Goal: Check status: Check status

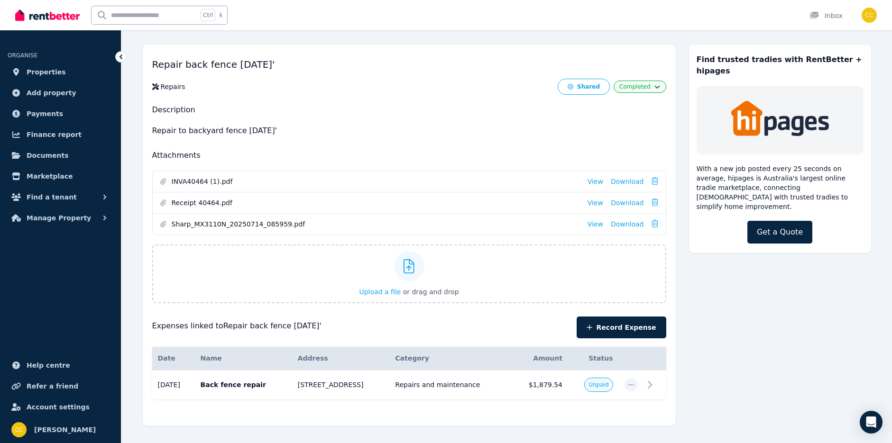
scroll to position [37, 0]
click at [601, 225] on link "View" at bounding box center [595, 224] width 16 height 9
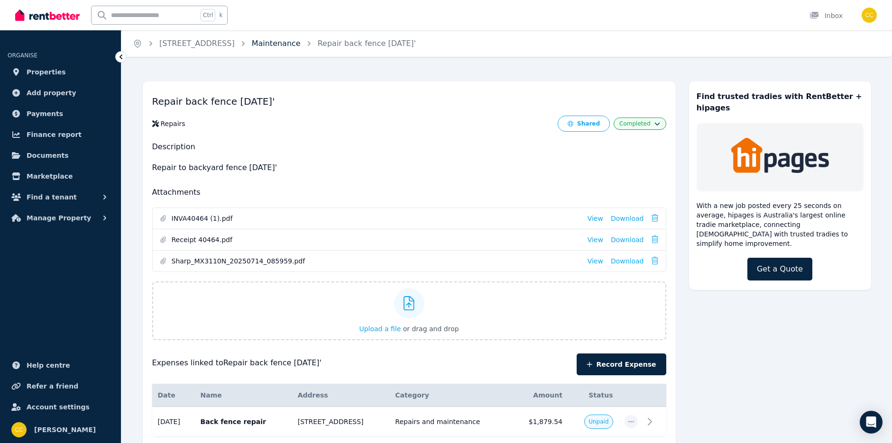
click at [301, 46] on link "Maintenance" at bounding box center [276, 43] width 49 height 9
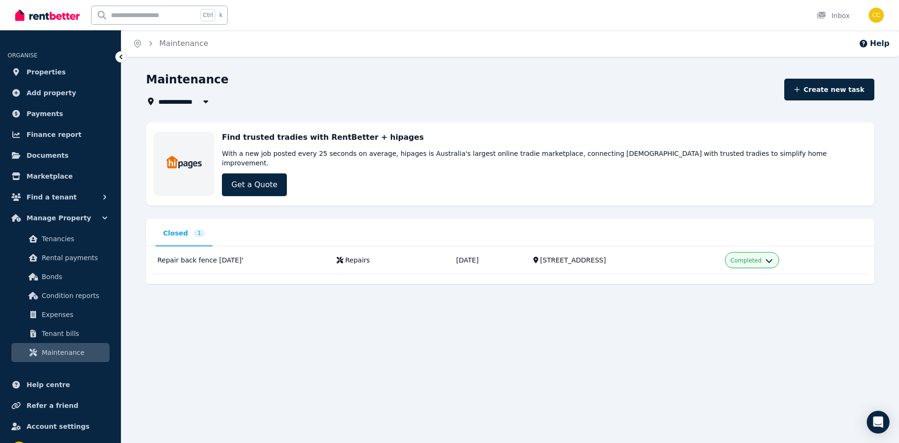
click at [177, 229] on span "Closed" at bounding box center [175, 233] width 25 height 9
click at [55, 351] on span "Maintenance" at bounding box center [74, 352] width 64 height 11
click at [55, 315] on span "Expenses" at bounding box center [74, 314] width 64 height 11
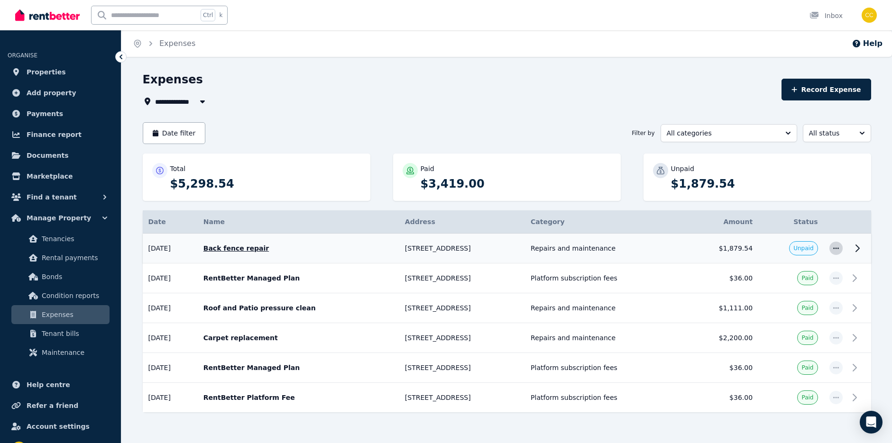
click at [834, 248] on icon "button" at bounding box center [836, 248] width 8 height 7
click at [804, 295] on span "Mark as paid" at bounding box center [804, 292] width 61 height 11
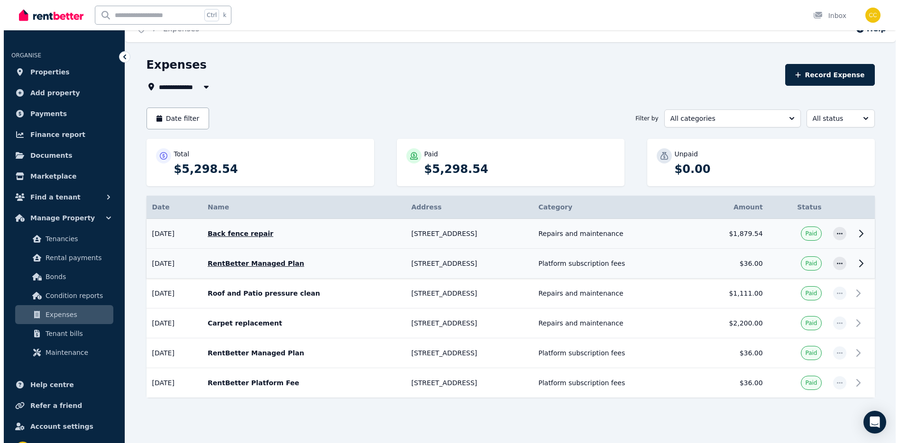
scroll to position [20, 0]
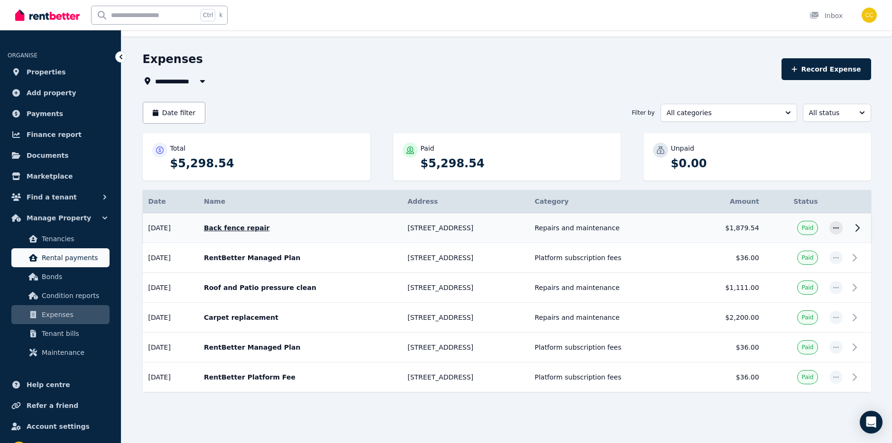
click at [63, 254] on span "Rental payments" at bounding box center [74, 257] width 64 height 11
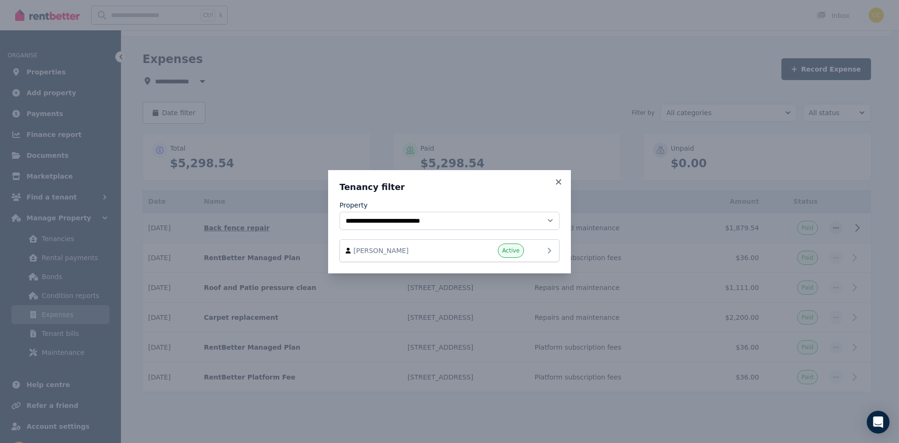
click at [490, 251] on div "Active" at bounding box center [495, 251] width 57 height 14
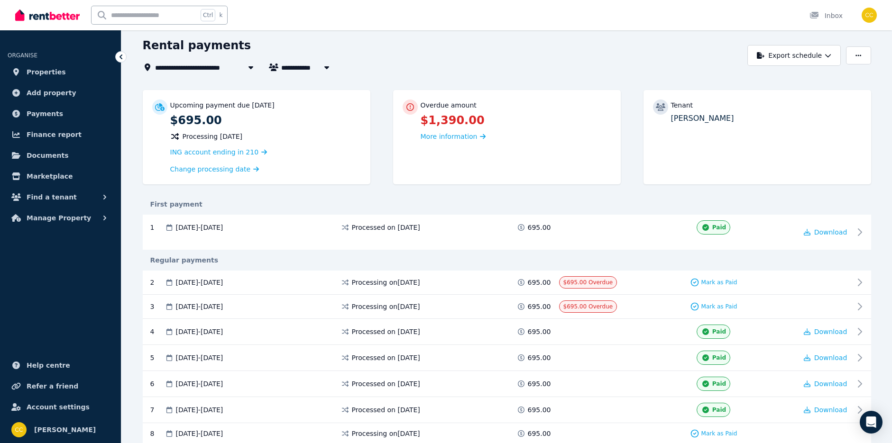
scroll to position [33, 0]
